Goal: Transaction & Acquisition: Purchase product/service

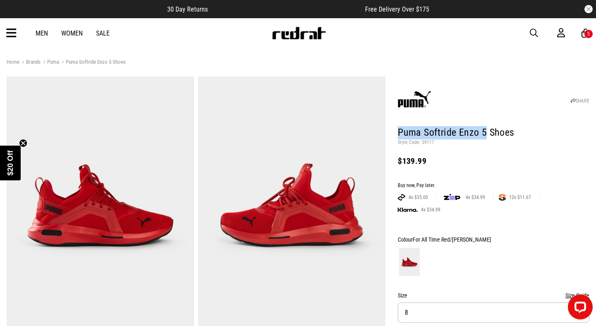
drag, startPoint x: 484, startPoint y: 135, endPoint x: 400, endPoint y: 133, distance: 84.4
click at [400, 133] on h1 "Puma Softride Enzo 5 Shoes" at bounding box center [494, 132] width 192 height 13
copy h1 "Puma Softride Enzo 5"
